Goal: Find specific page/section: Find specific page/section

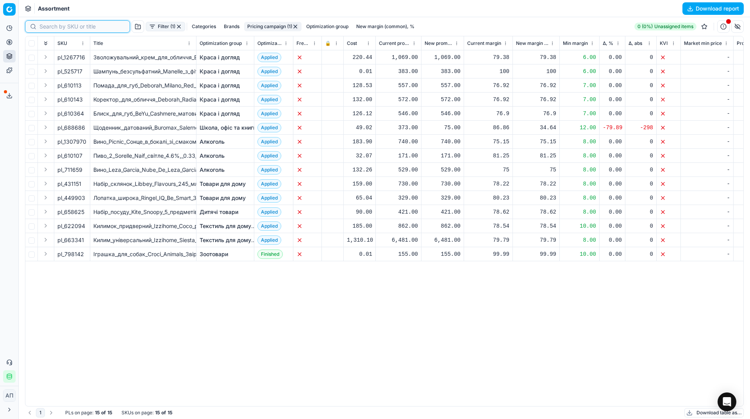
click at [52, 26] on input at bounding box center [82, 27] width 86 height 8
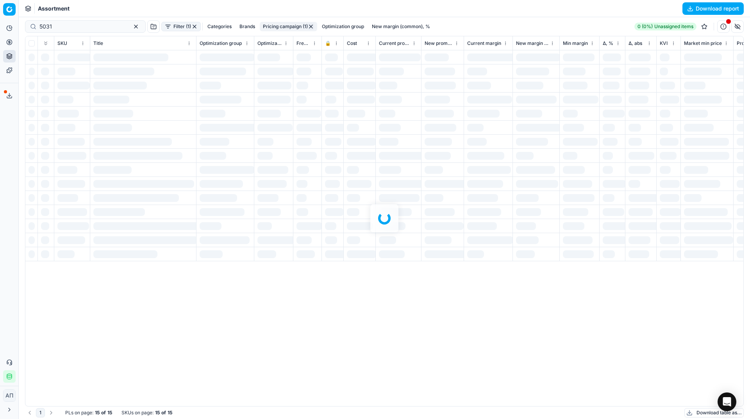
click at [41, 25] on div at bounding box center [384, 218] width 731 height 402
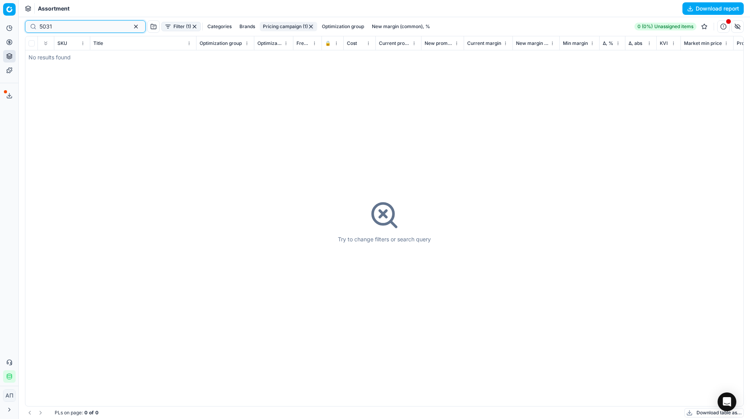
click at [44, 27] on input "5031" at bounding box center [82, 27] width 86 height 8
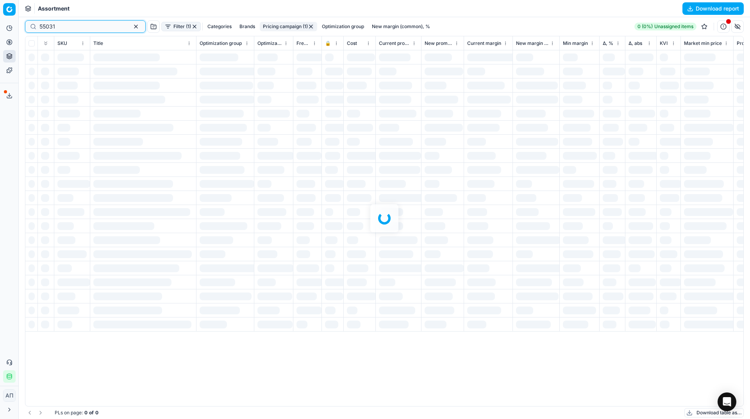
type input "55031"
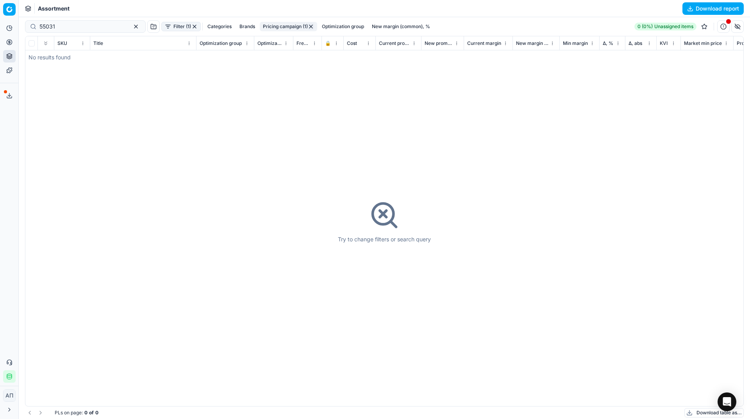
click at [191, 25] on button "button" at bounding box center [194, 26] width 6 height 6
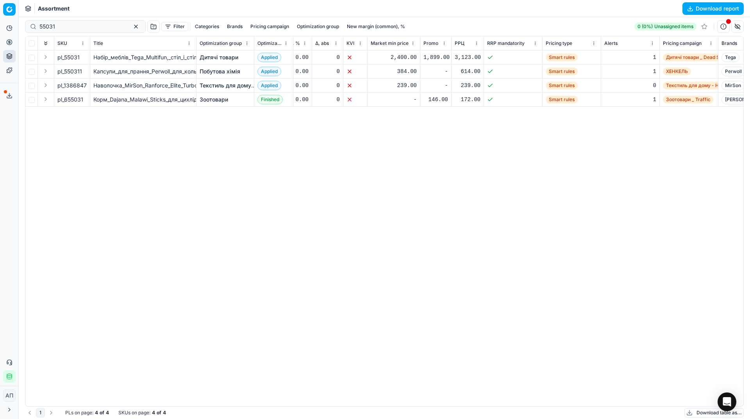
scroll to position [0, 382]
